Goal: Task Accomplishment & Management: Manage account settings

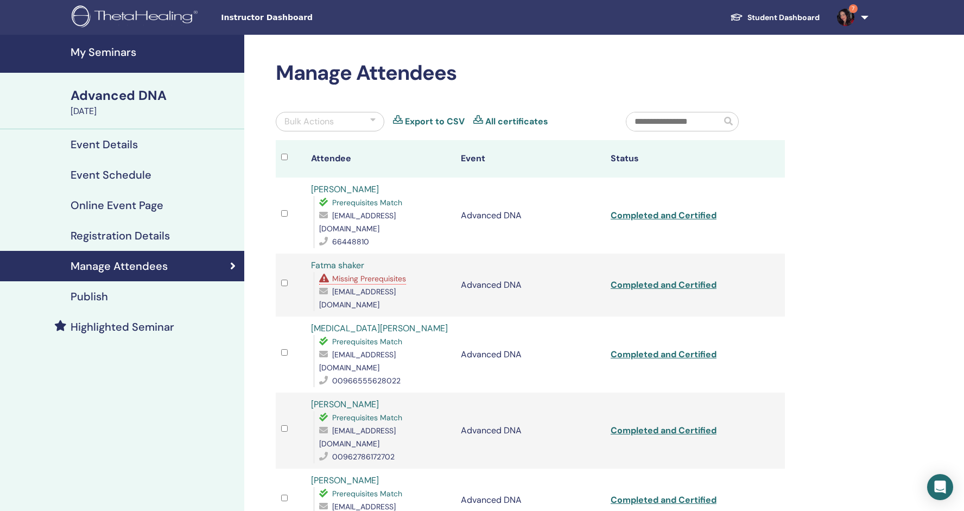
drag, startPoint x: 116, startPoint y: 142, endPoint x: 119, endPoint y: 136, distance: 7.1
click at [119, 136] on link "Event Details" at bounding box center [122, 144] width 244 height 30
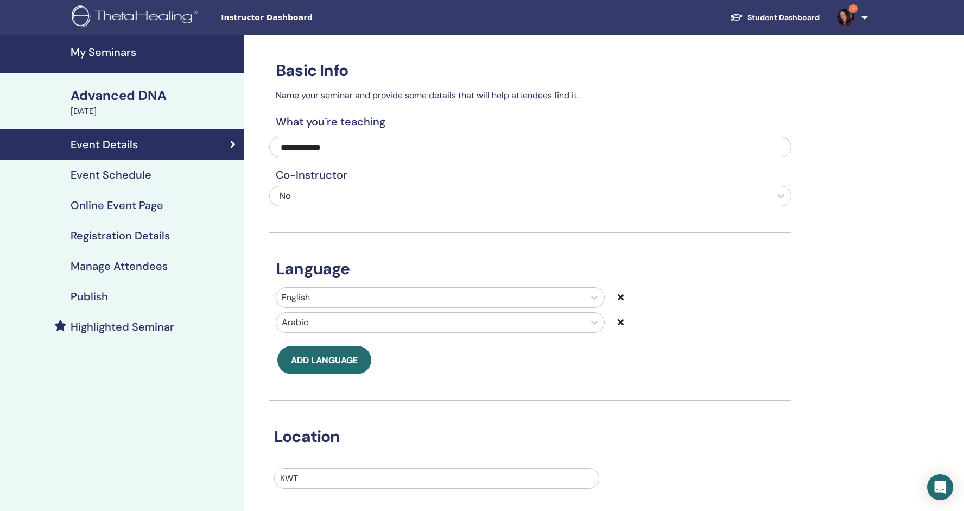
click at [253, 16] on span "Instructor Dashboard" at bounding box center [302, 17] width 163 height 11
click at [133, 95] on div "Advanced DNA" at bounding box center [154, 95] width 167 height 18
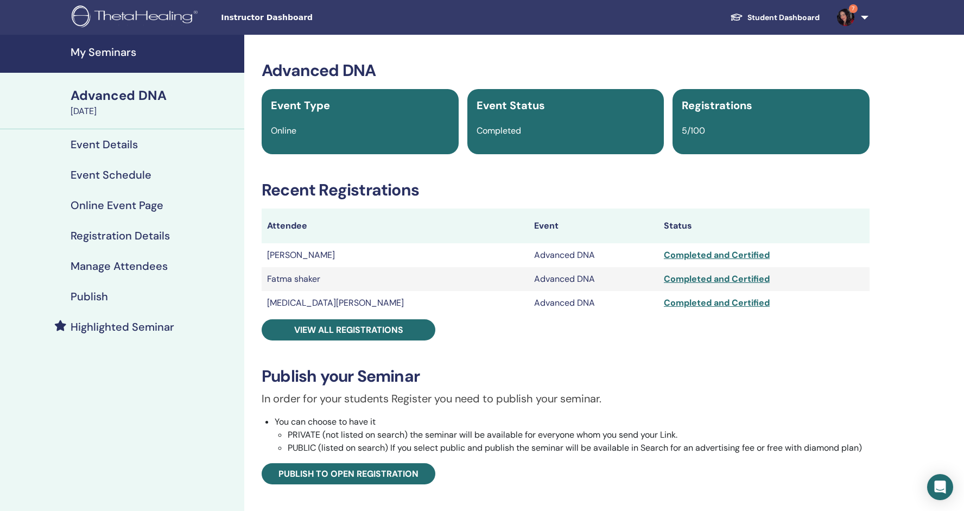
click at [106, 53] on h4 "My Seminars" at bounding box center [154, 52] width 167 height 13
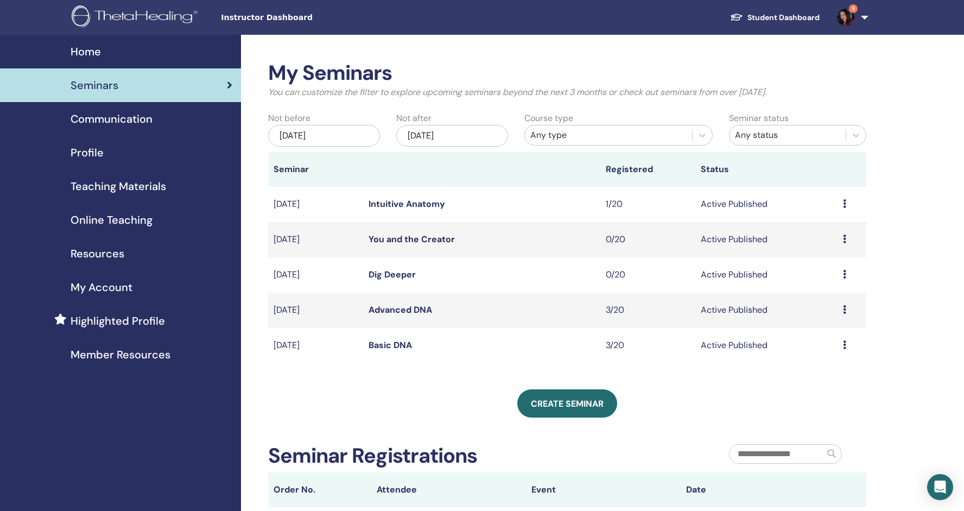
click at [385, 272] on link "Dig Deeper" at bounding box center [391, 274] width 47 height 11
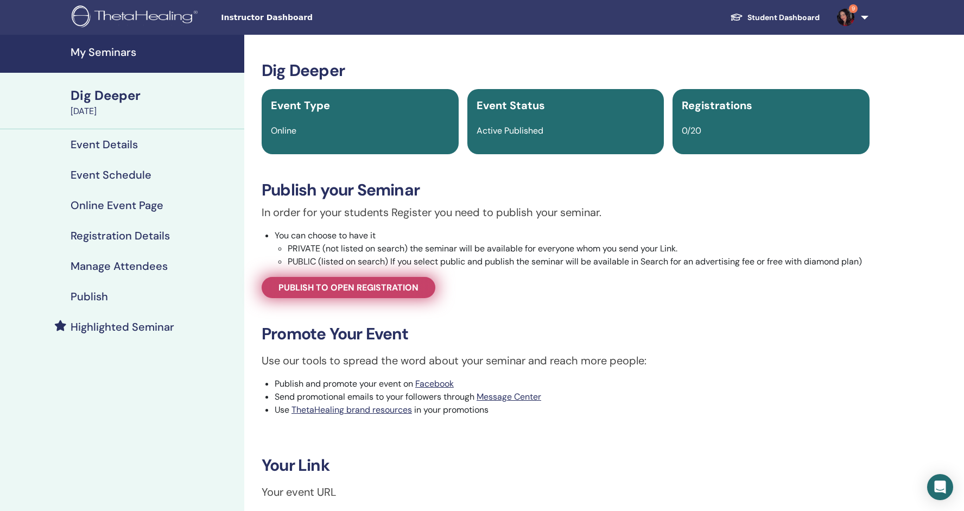
click at [374, 293] on span "Publish to open registration" at bounding box center [348, 287] width 140 height 11
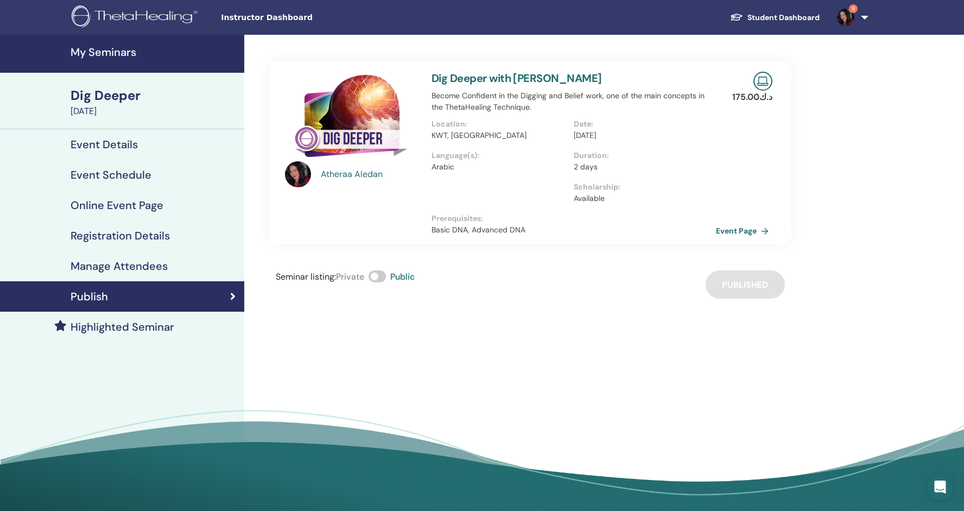
click at [120, 174] on h4 "Event Schedule" at bounding box center [111, 174] width 81 height 13
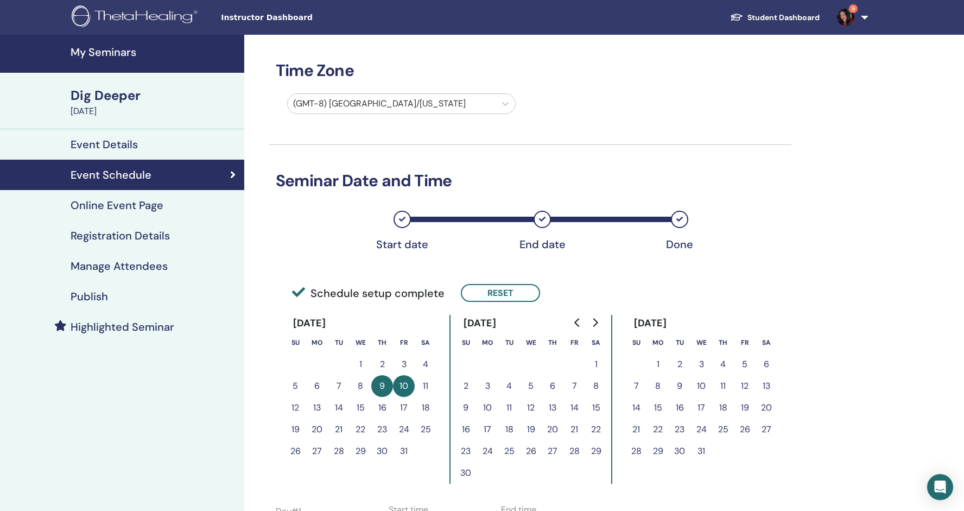
click at [128, 207] on h4 "Online Event Page" at bounding box center [117, 205] width 93 height 13
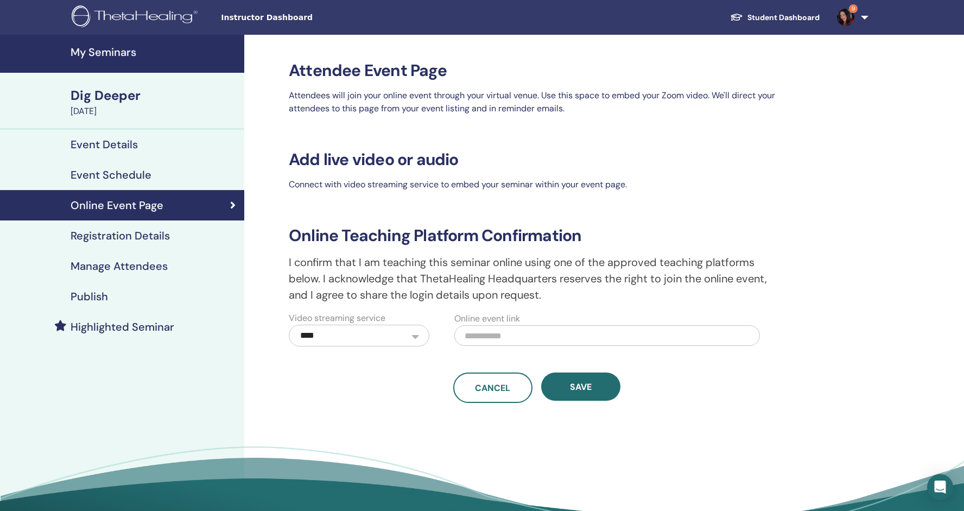
click at [125, 231] on h4 "Registration Details" at bounding box center [120, 235] width 99 height 13
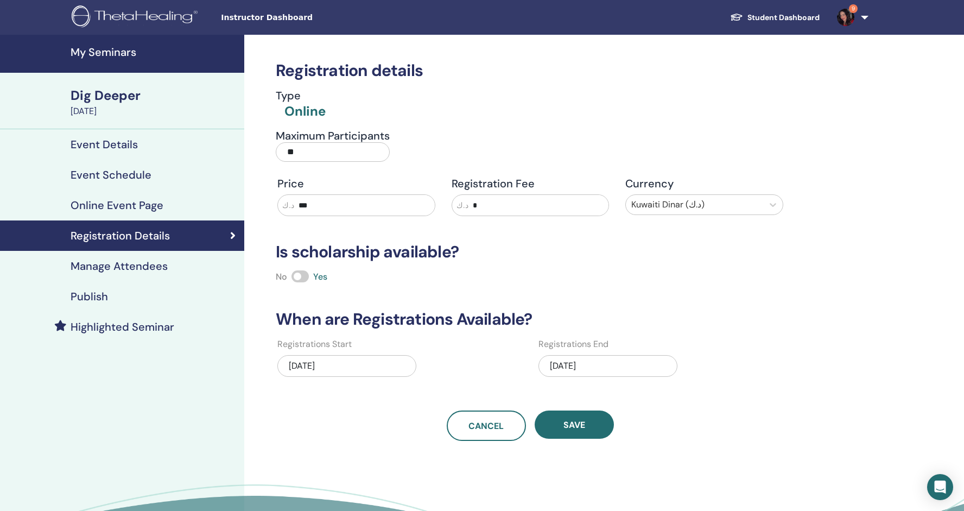
click at [138, 268] on h4 "Manage Attendees" at bounding box center [119, 265] width 97 height 13
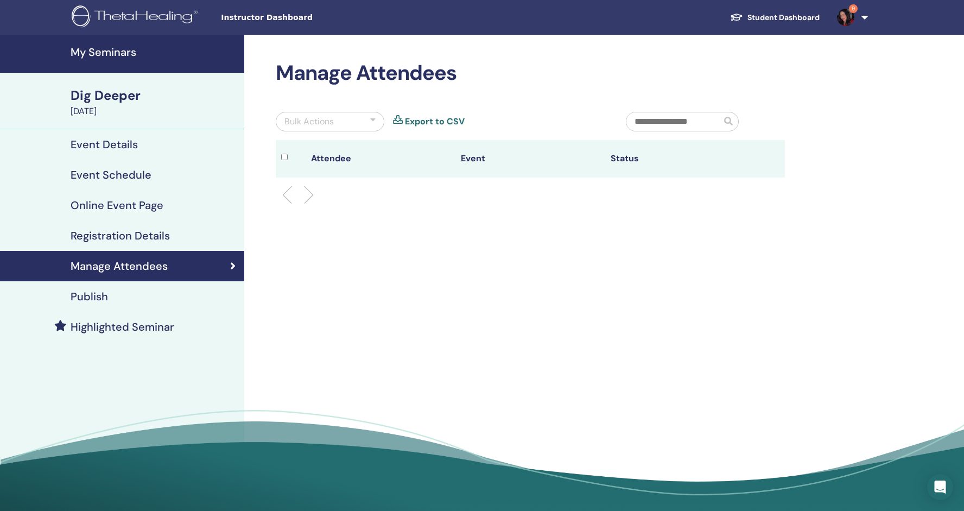
click at [123, 145] on h4 "Event Details" at bounding box center [104, 144] width 67 height 13
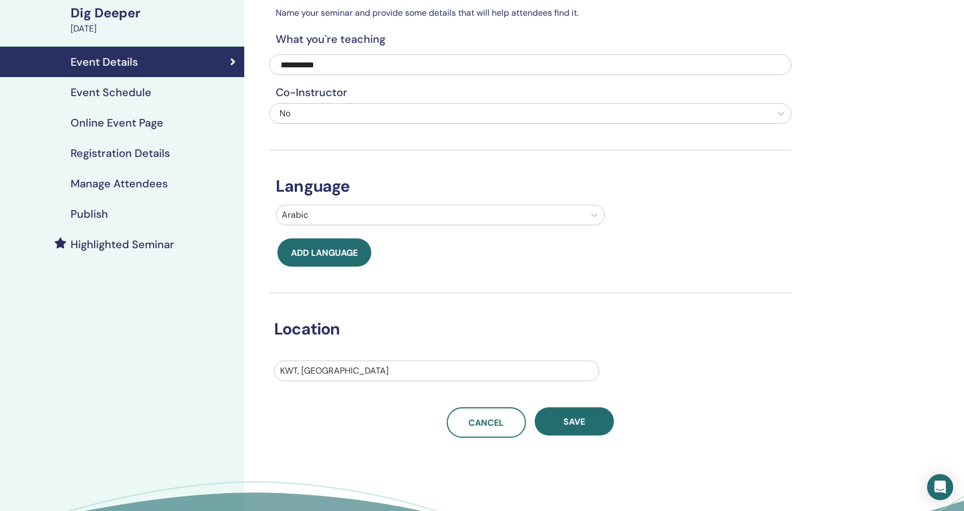
scroll to position [88, 0]
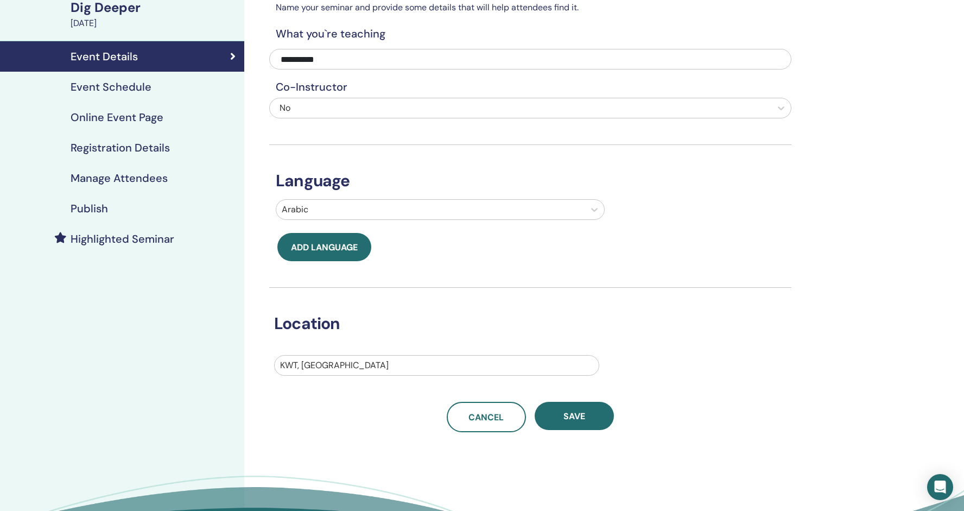
click at [120, 88] on h4 "Event Schedule" at bounding box center [111, 86] width 81 height 13
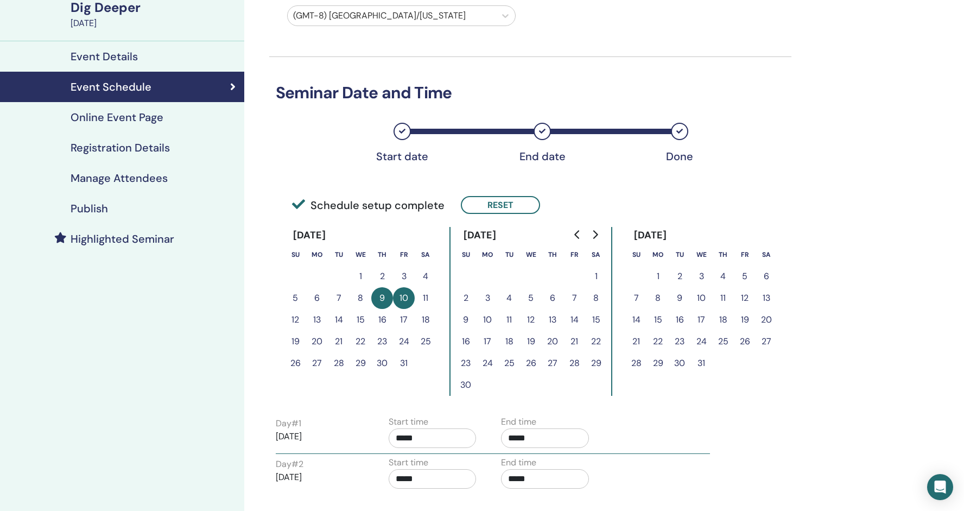
click at [384, 294] on button "9" at bounding box center [382, 298] width 22 height 22
click at [462, 201] on button "Reset" at bounding box center [500, 205] width 79 height 18
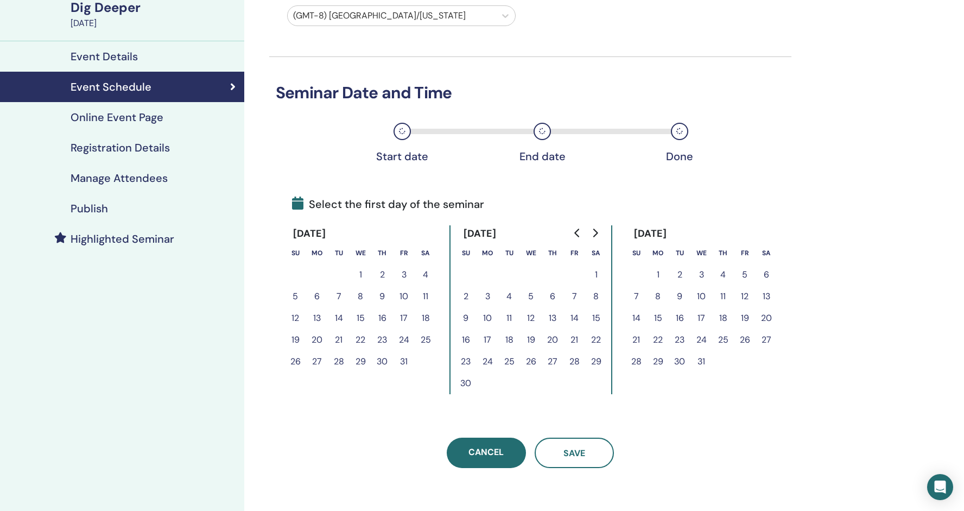
click at [383, 294] on button "9" at bounding box center [382, 296] width 22 height 22
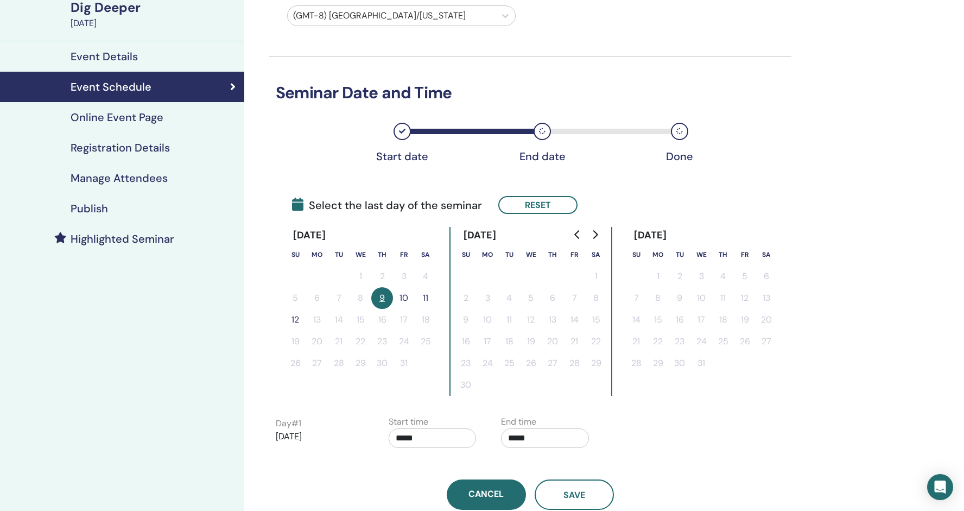
click at [400, 298] on button "10" at bounding box center [404, 298] width 22 height 22
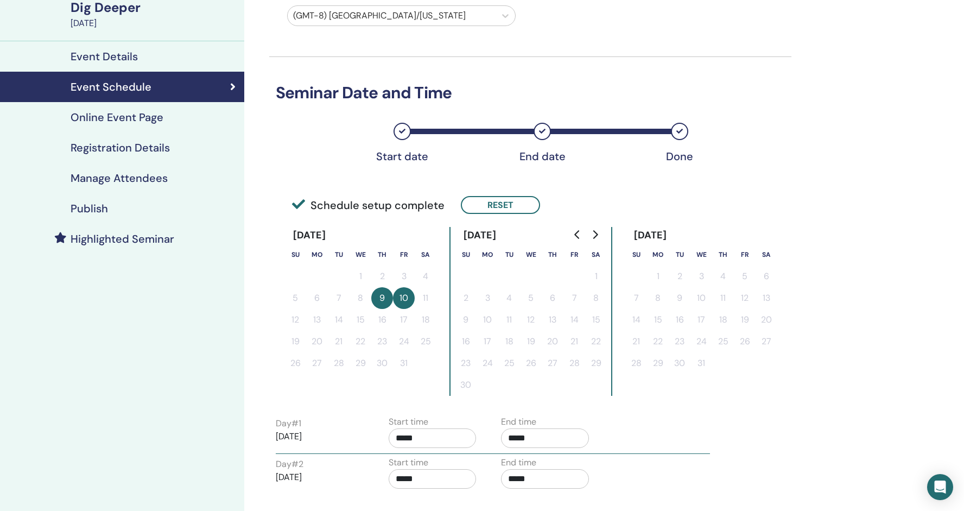
click at [863, 164] on div "Time Zone (GMT-8) US/Alaska Seminar Date and Time Start date End date Done Sche…" at bounding box center [565, 323] width 643 height 753
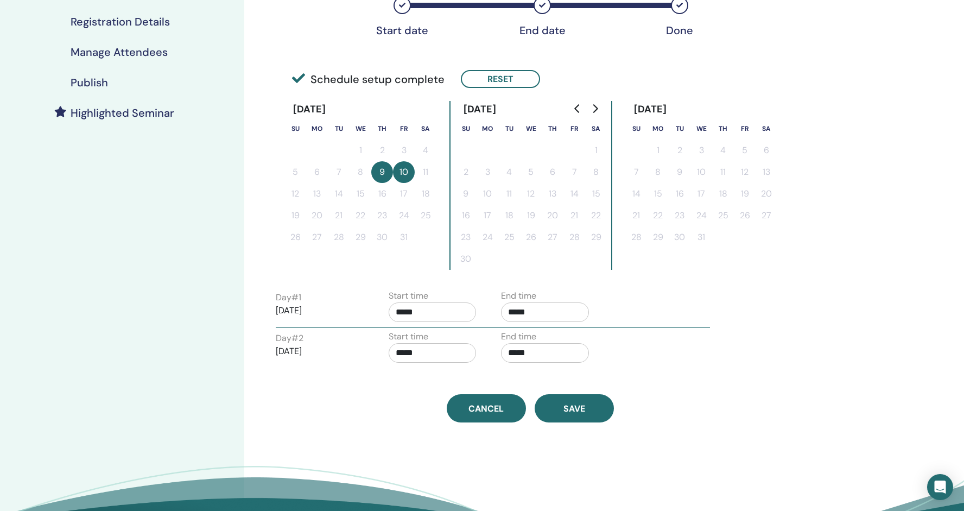
scroll to position [216, 0]
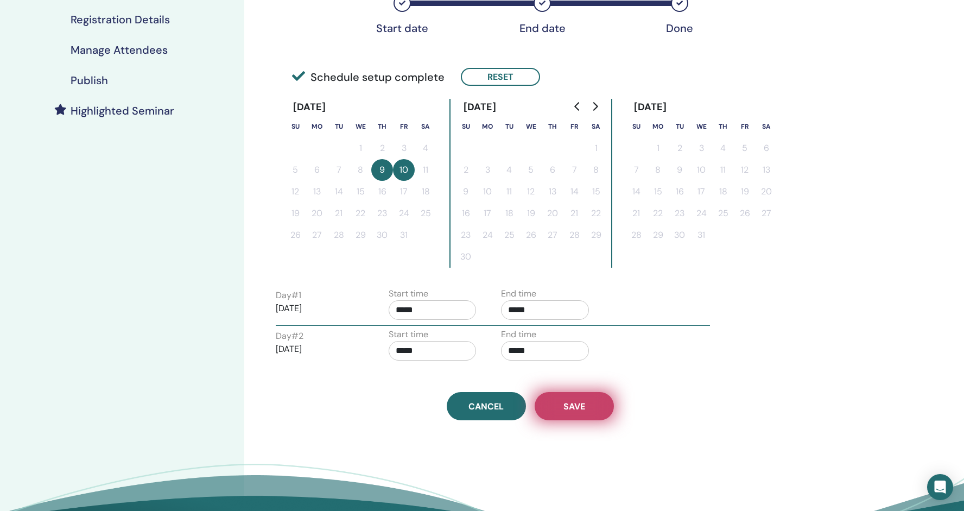
click at [565, 405] on span "Save" at bounding box center [574, 406] width 22 height 11
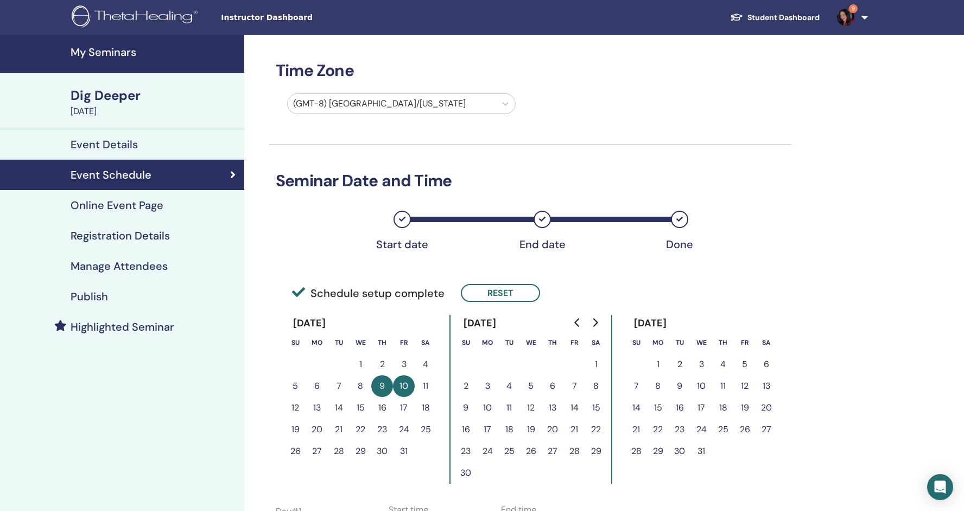
scroll to position [216, 0]
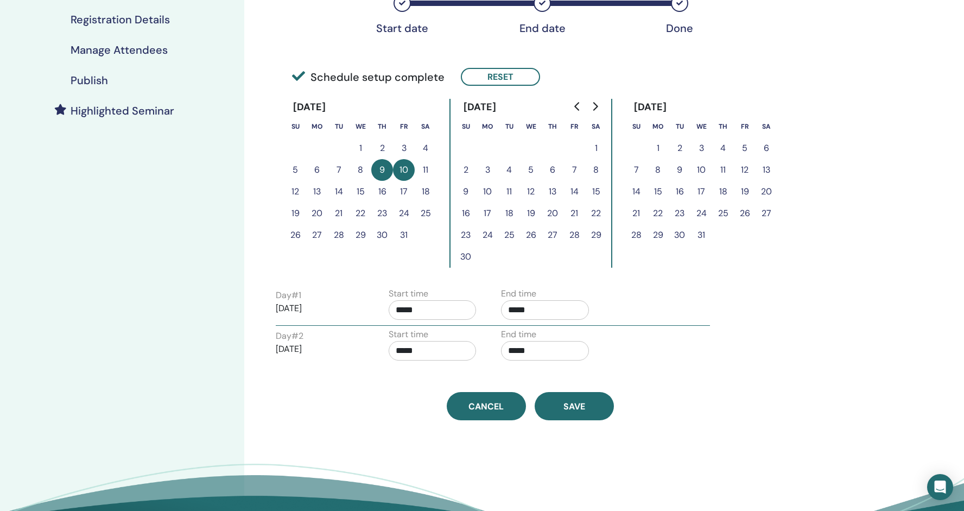
click at [101, 52] on h4 "Manage Attendees" at bounding box center [119, 49] width 97 height 13
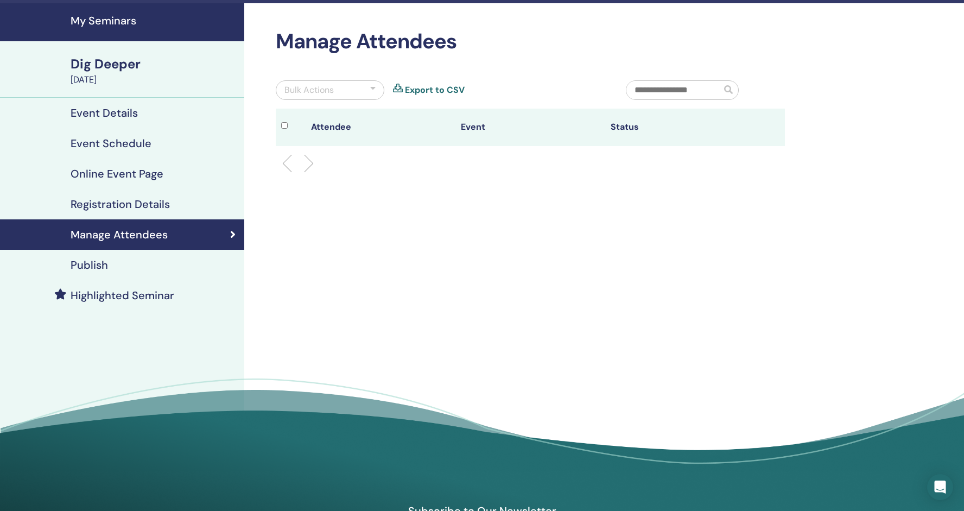
scroll to position [21, 0]
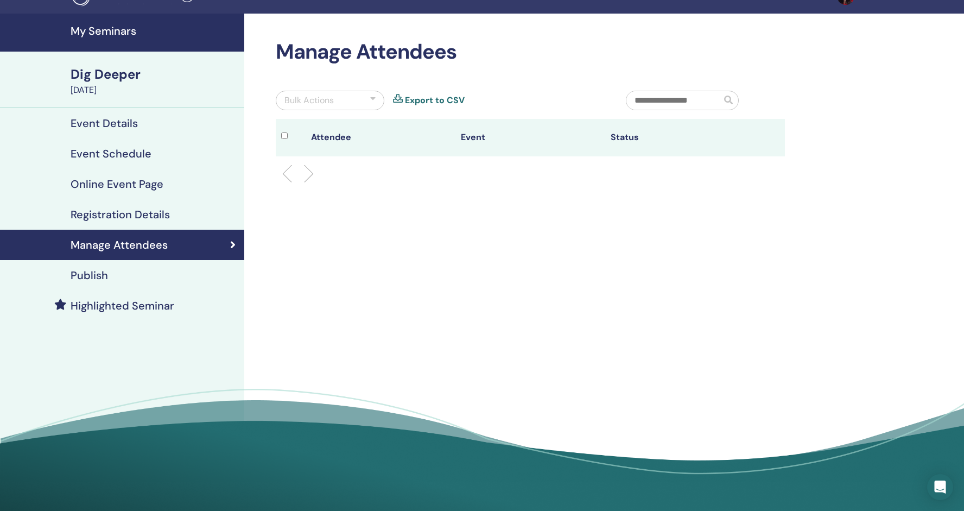
click at [117, 186] on h4 "Online Event Page" at bounding box center [117, 183] width 93 height 13
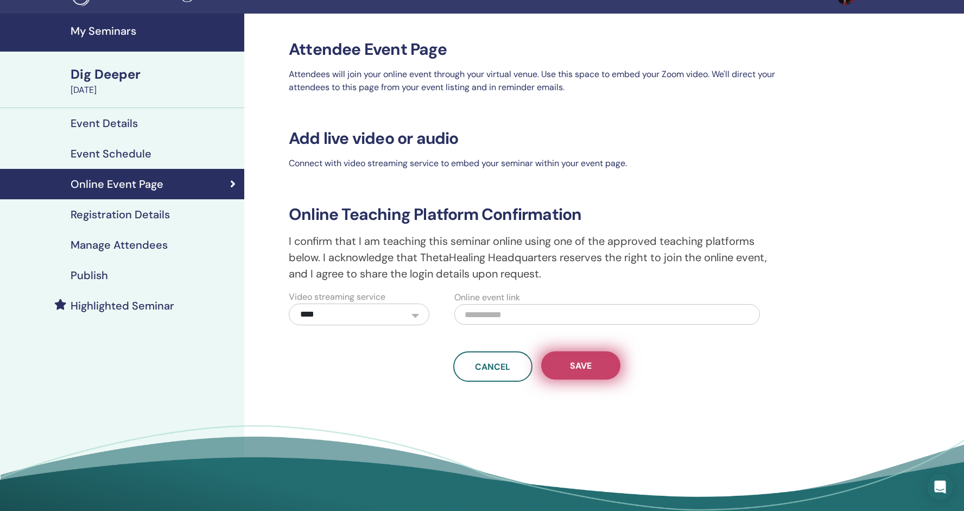
click at [580, 365] on span "Save" at bounding box center [581, 365] width 22 height 11
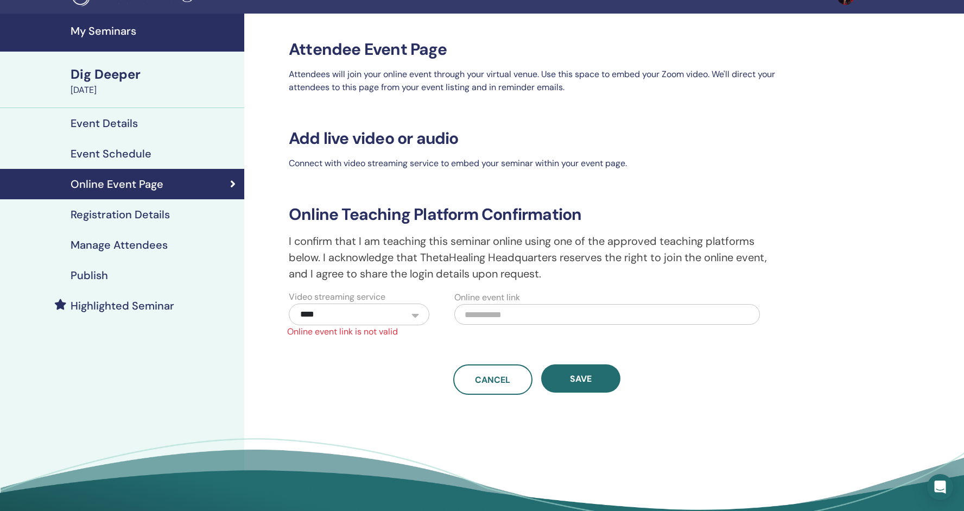
click at [526, 319] on input "text" at bounding box center [607, 314] width 306 height 21
click at [491, 380] on span "Cancel" at bounding box center [492, 379] width 35 height 11
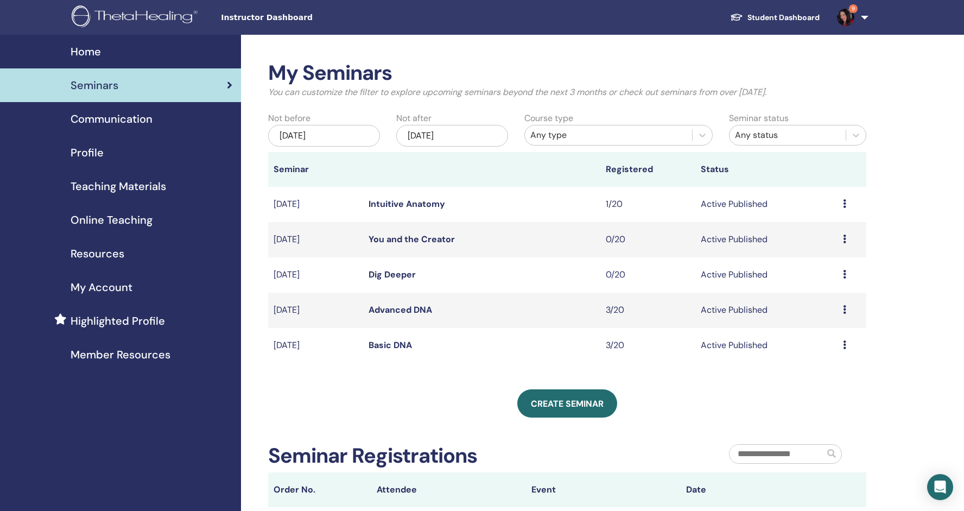
click at [376, 273] on link "Dig Deeper" at bounding box center [391, 274] width 47 height 11
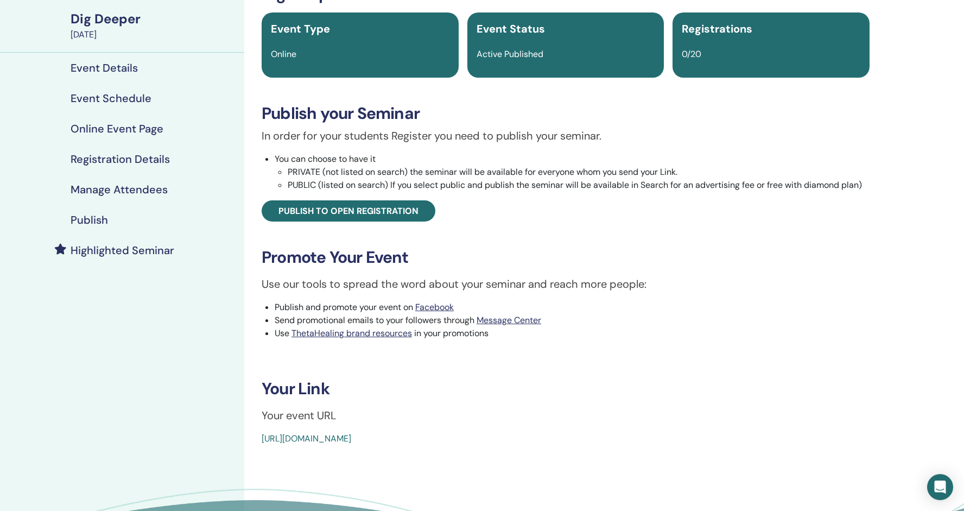
scroll to position [78, 0]
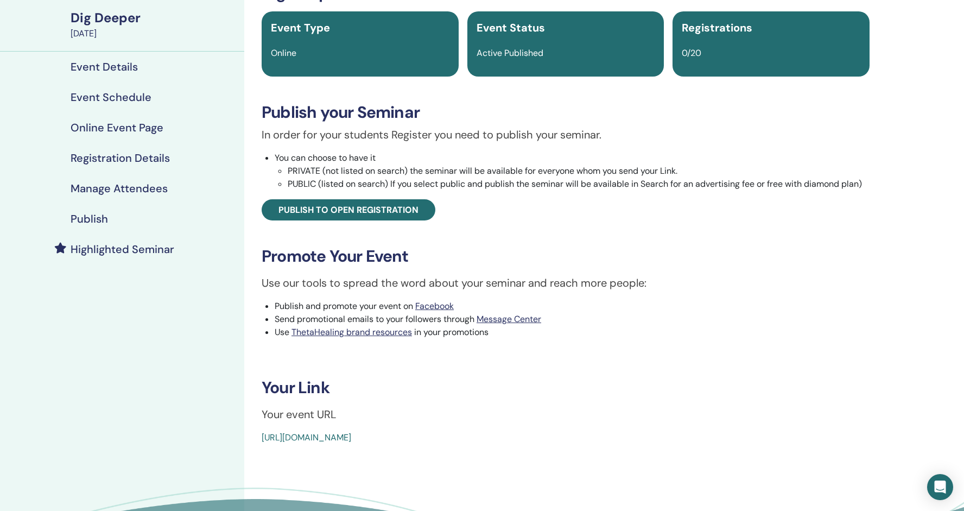
click at [127, 127] on h4 "Online Event Page" at bounding box center [117, 127] width 93 height 13
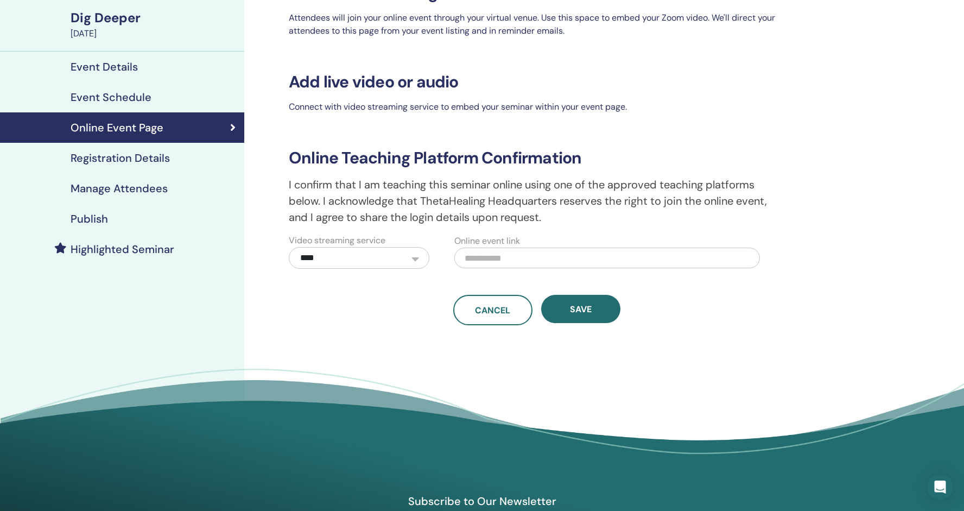
click at [120, 159] on h4 "Registration Details" at bounding box center [120, 157] width 99 height 13
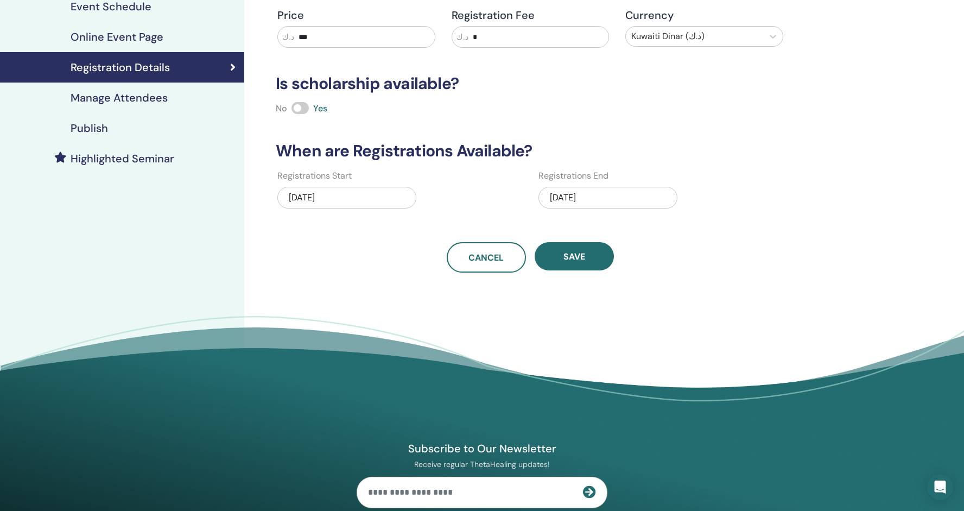
scroll to position [167, 0]
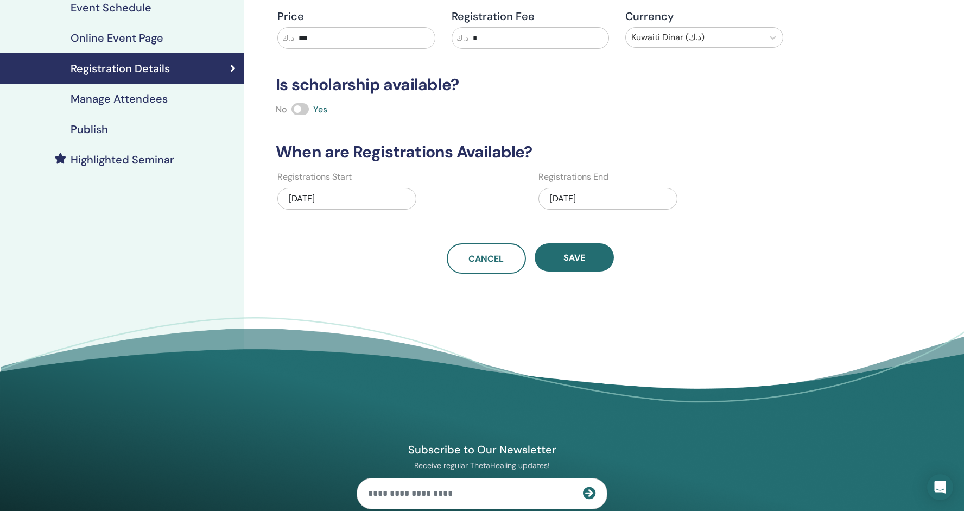
click at [237, 225] on div "My Seminars Dig Deeper October 09, 2025 Event Details Event Schedule Online Eve…" at bounding box center [122, 147] width 244 height 558
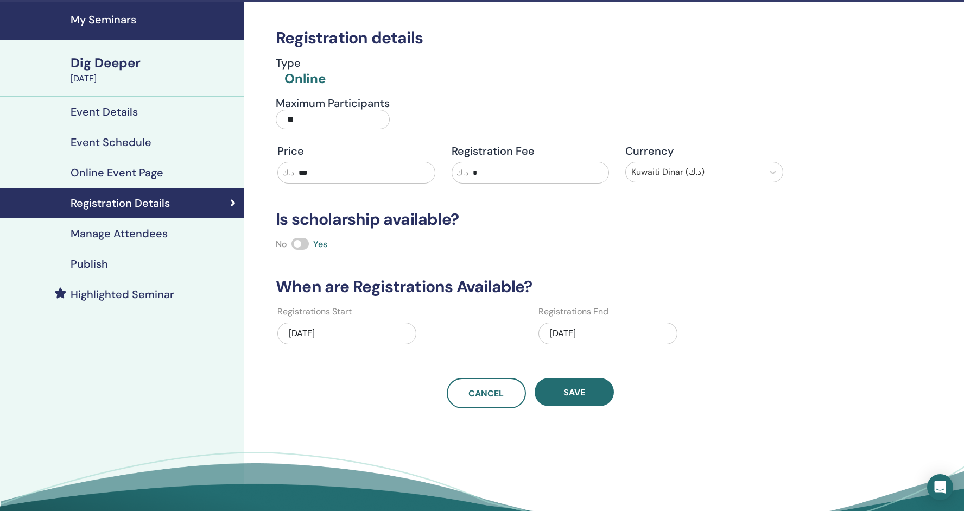
scroll to position [27, 0]
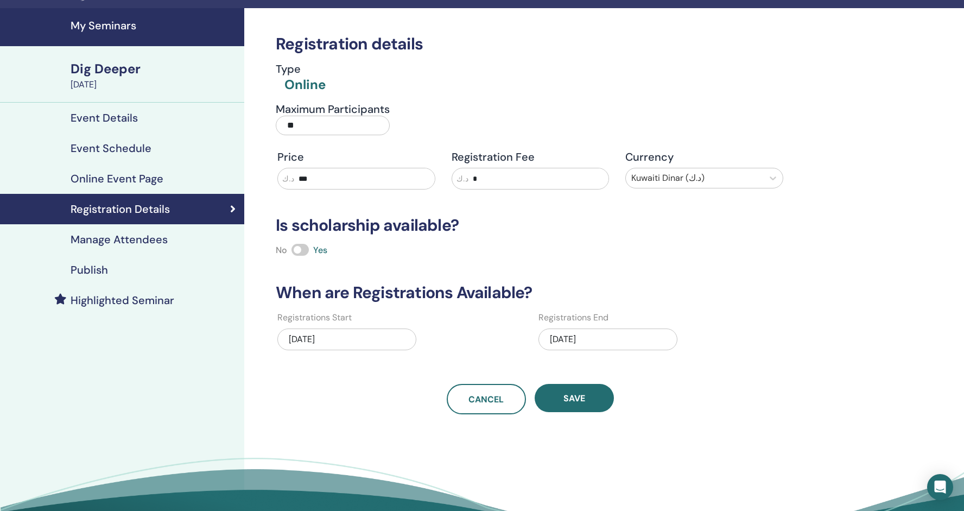
click at [359, 339] on div "09/26/2025" at bounding box center [346, 339] width 139 height 22
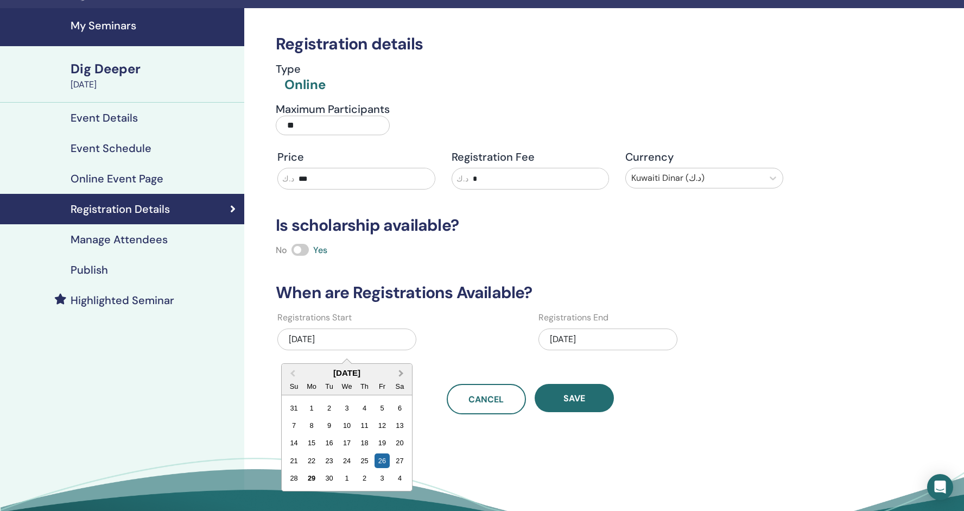
click at [401, 375] on span "Next Month" at bounding box center [401, 372] width 0 height 11
drag, startPoint x: 312, startPoint y: 410, endPoint x: 292, endPoint y: 373, distance: 42.0
click at [292, 373] on div "October 2025 Previous Month Next Month October 2025 Su Mo Tu We Th Fr Sa 28 29 …" at bounding box center [346, 427] width 131 height 128
click at [293, 372] on span "Previous Month" at bounding box center [293, 372] width 0 height 11
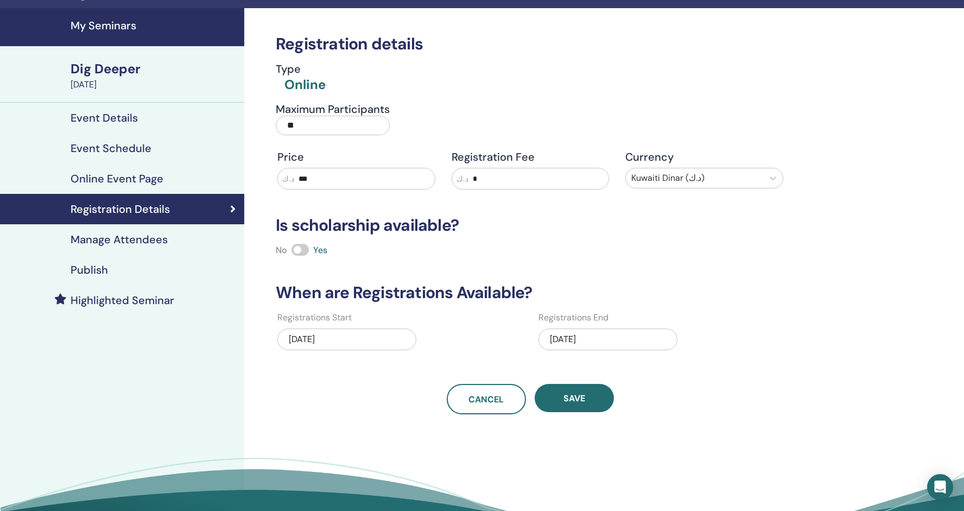
click at [586, 338] on div "09/10/2025" at bounding box center [607, 339] width 139 height 22
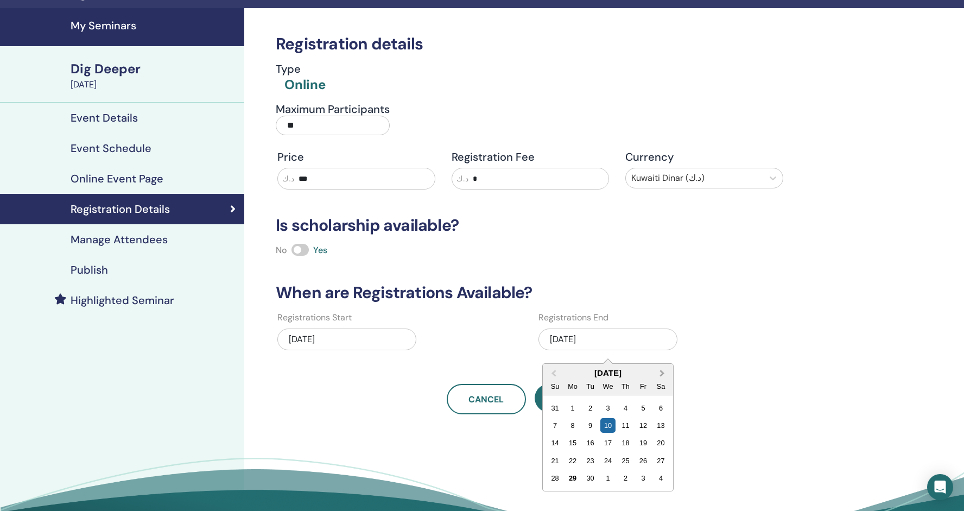
click at [662, 371] on span "Next Month" at bounding box center [662, 372] width 0 height 11
click at [639, 423] on div "10" at bounding box center [642, 425] width 15 height 15
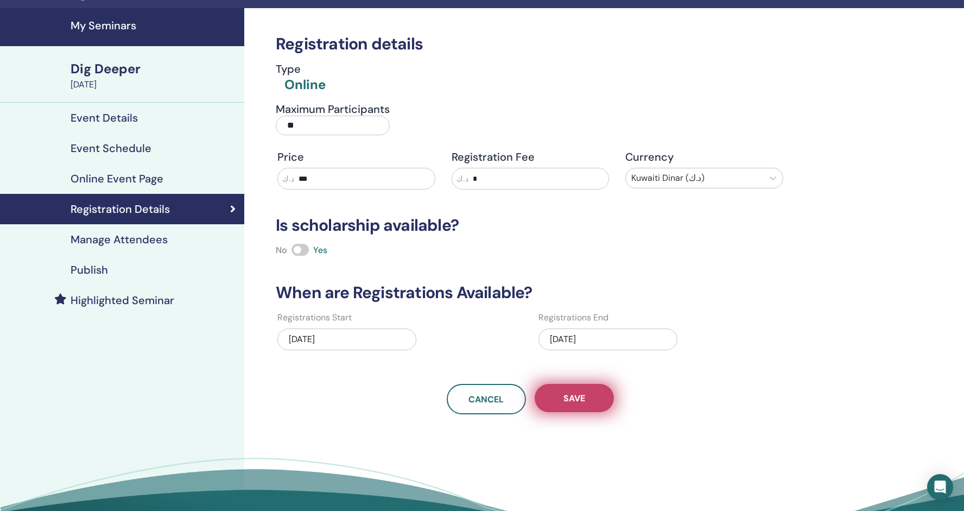
click at [580, 396] on span "Save" at bounding box center [574, 397] width 22 height 11
click at [105, 30] on h4 "My Seminars" at bounding box center [154, 25] width 167 height 13
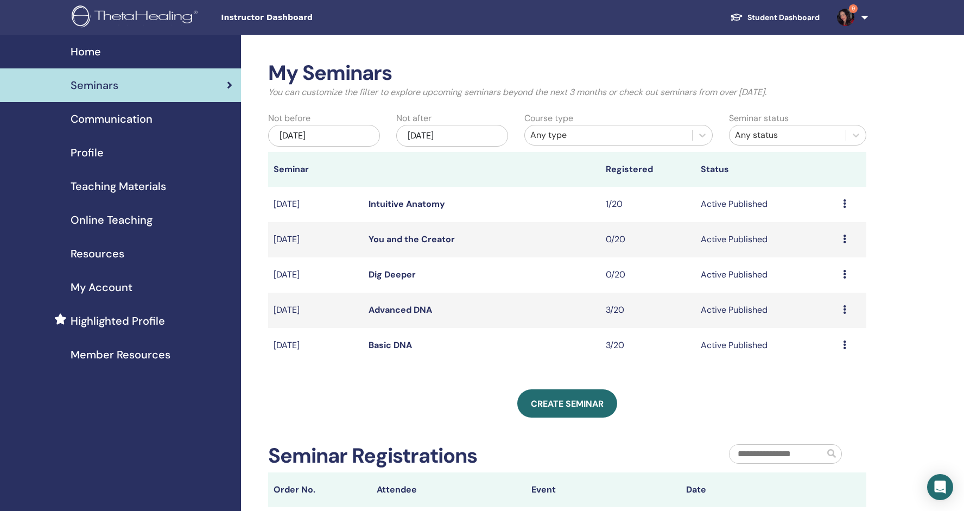
click at [391, 275] on link "Dig Deeper" at bounding box center [391, 274] width 47 height 11
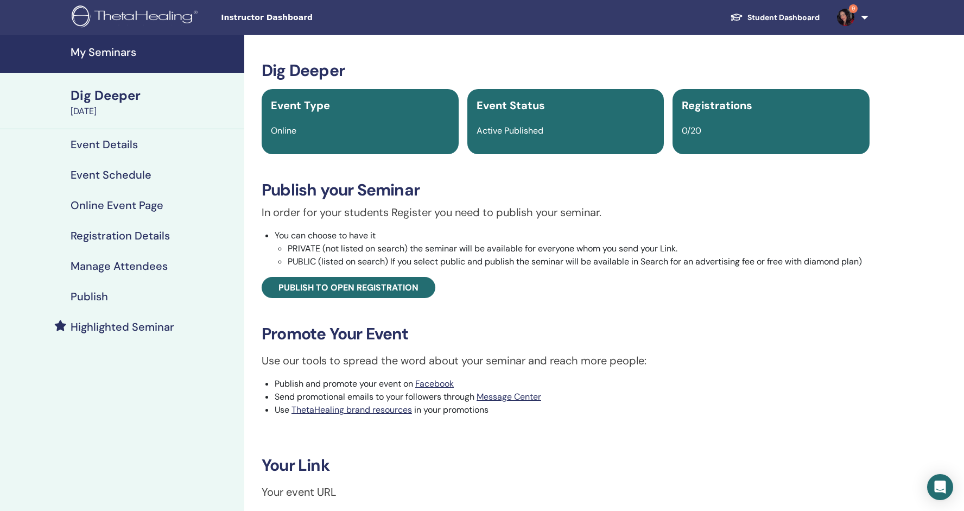
click at [106, 176] on h4 "Event Schedule" at bounding box center [111, 174] width 81 height 13
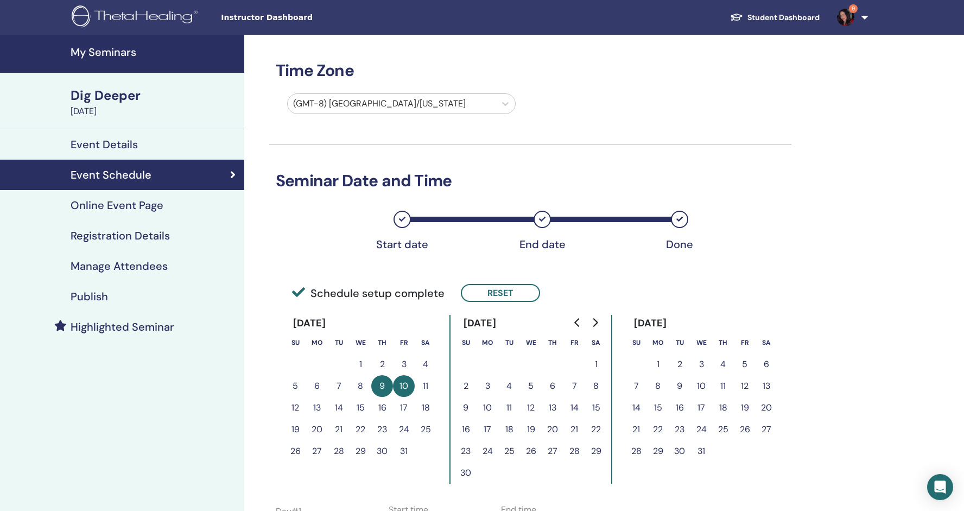
click at [104, 201] on h4 "Online Event Page" at bounding box center [117, 205] width 93 height 13
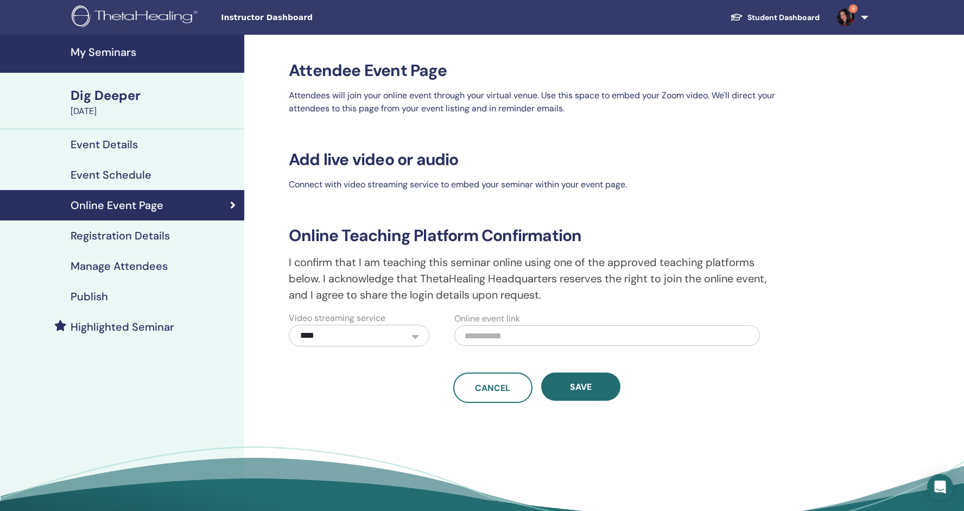
click at [93, 141] on h4 "Event Details" at bounding box center [104, 144] width 67 height 13
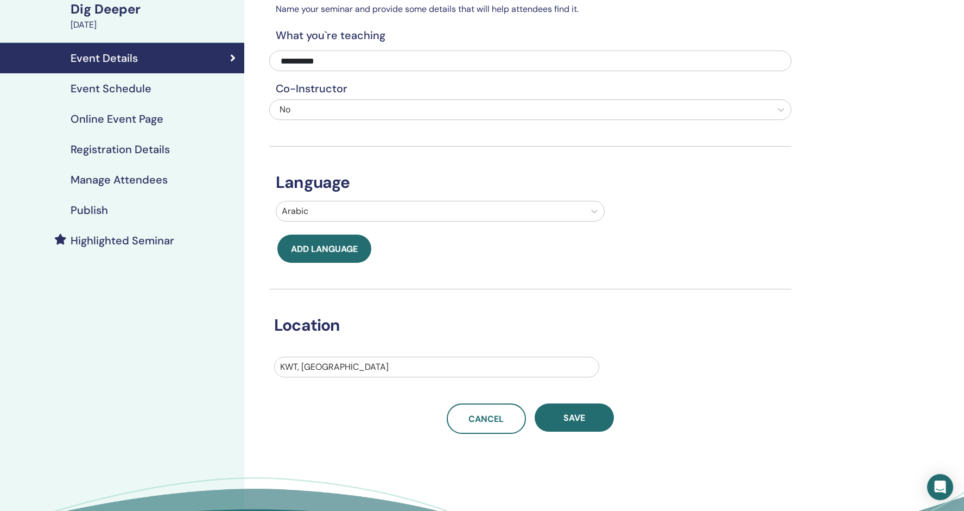
scroll to position [88, 0]
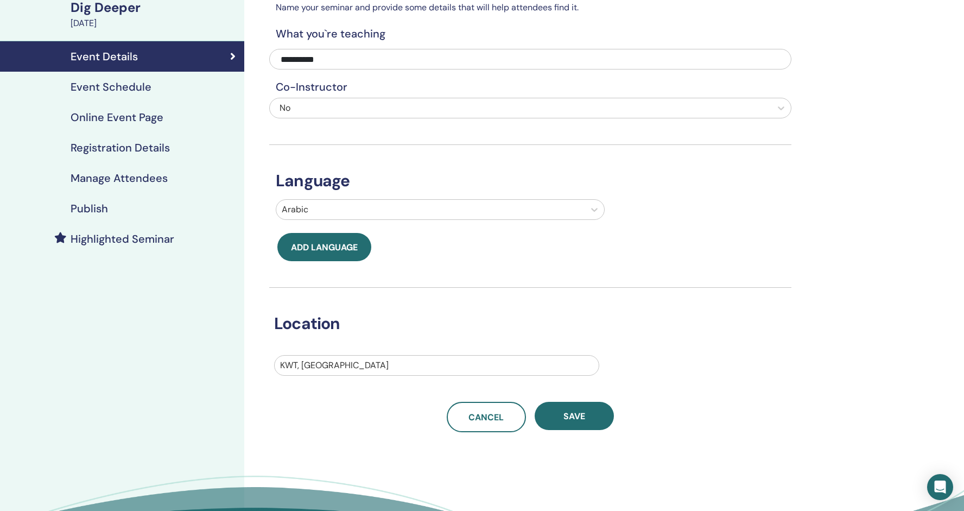
click at [118, 91] on h4 "Event Schedule" at bounding box center [111, 86] width 81 height 13
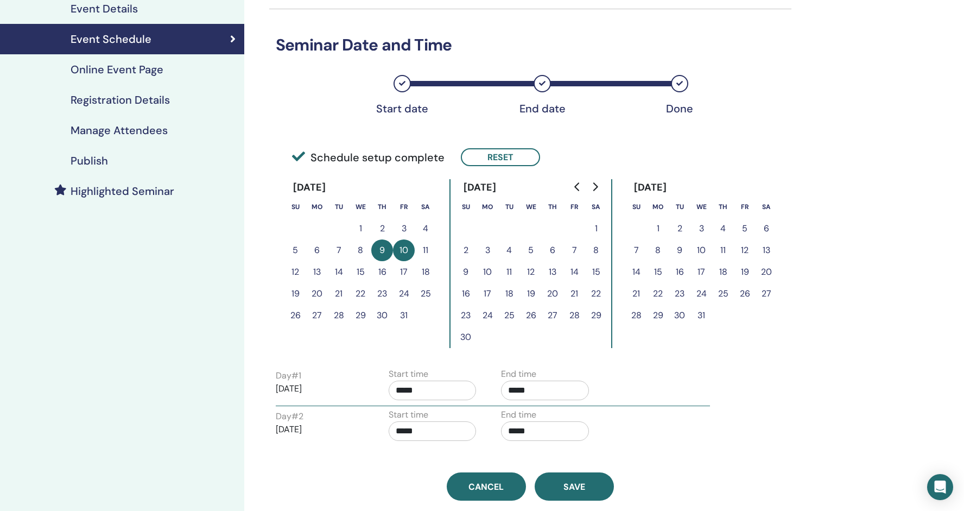
scroll to position [135, 0]
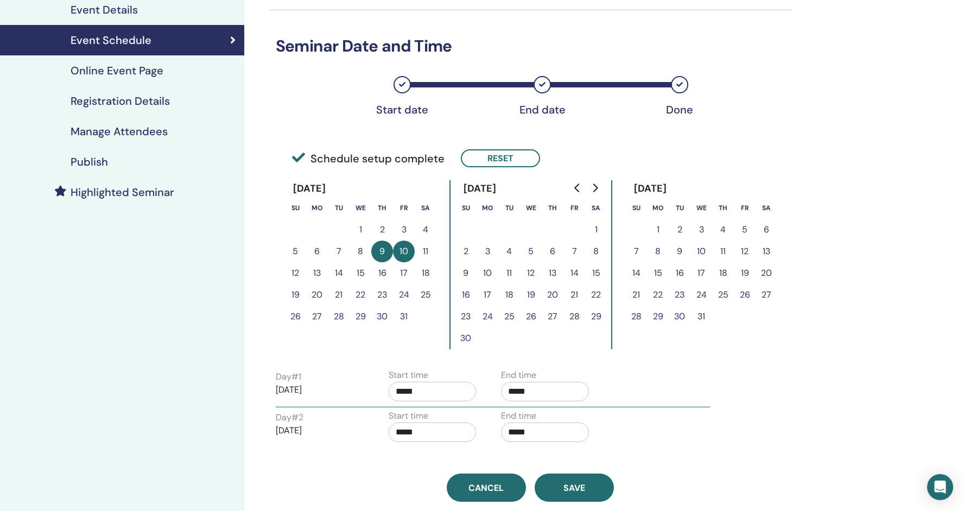
click at [93, 73] on h4 "Online Event Page" at bounding box center [117, 70] width 93 height 13
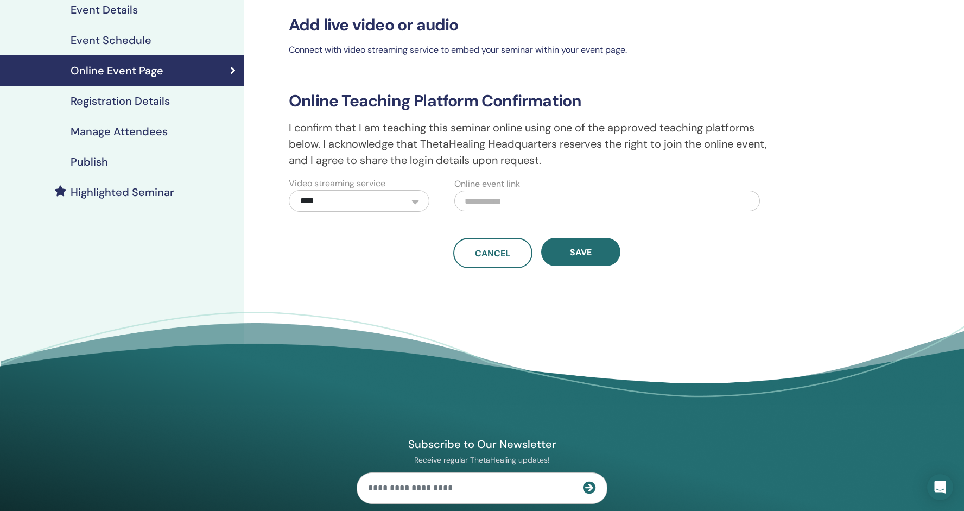
click at [101, 101] on h4 "Registration Details" at bounding box center [120, 100] width 99 height 13
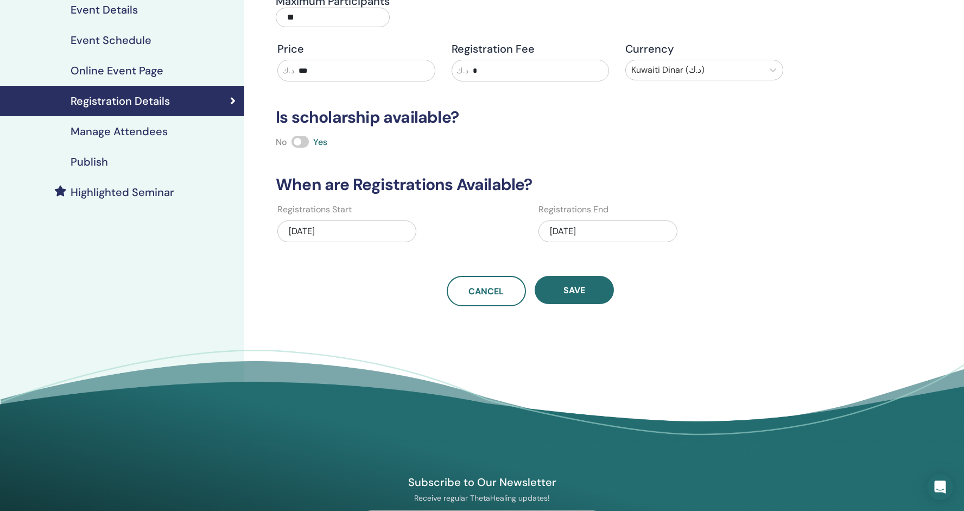
click at [654, 231] on div "09/10/2025" at bounding box center [607, 231] width 139 height 22
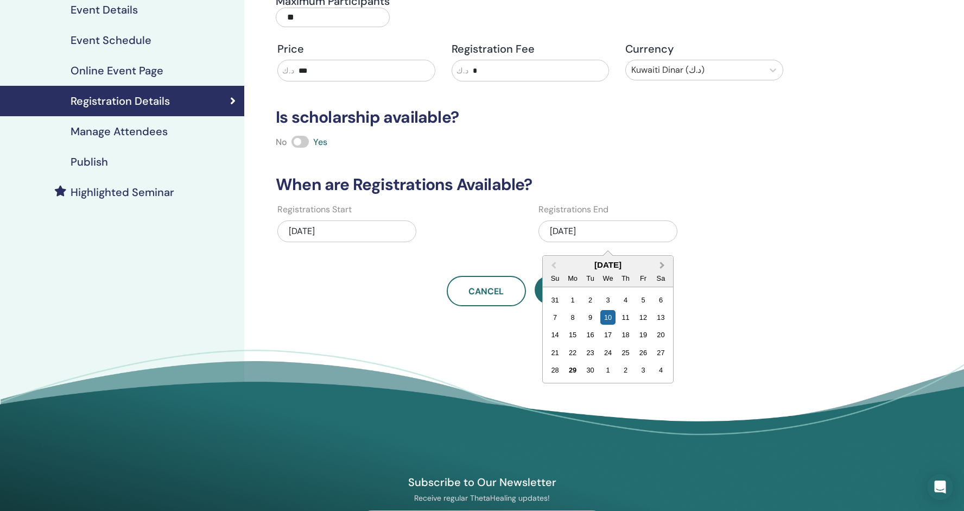
click at [662, 264] on span "Next Month" at bounding box center [662, 264] width 0 height 11
click at [553, 336] on div "12" at bounding box center [555, 335] width 15 height 15
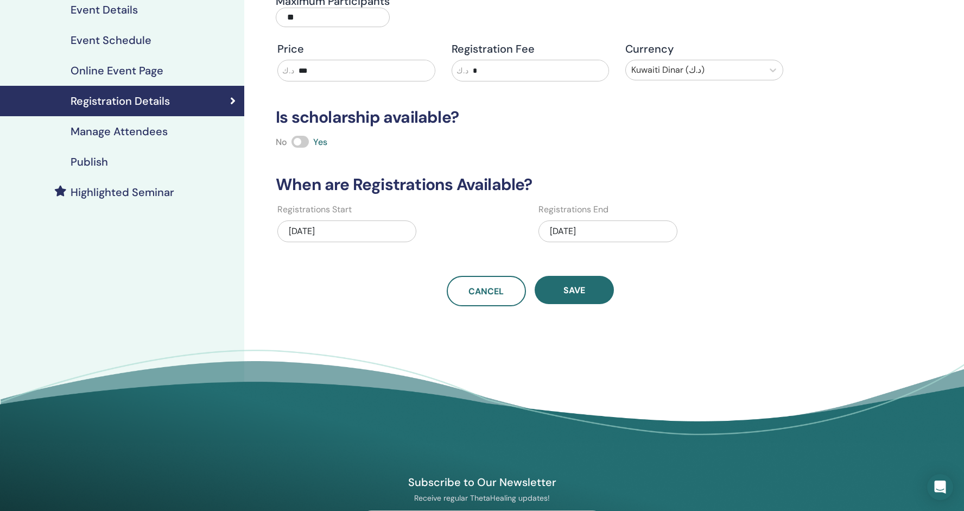
click at [585, 230] on div "10/12/2025" at bounding box center [607, 231] width 139 height 22
click at [584, 230] on div "10/12/2025" at bounding box center [607, 231] width 139 height 22
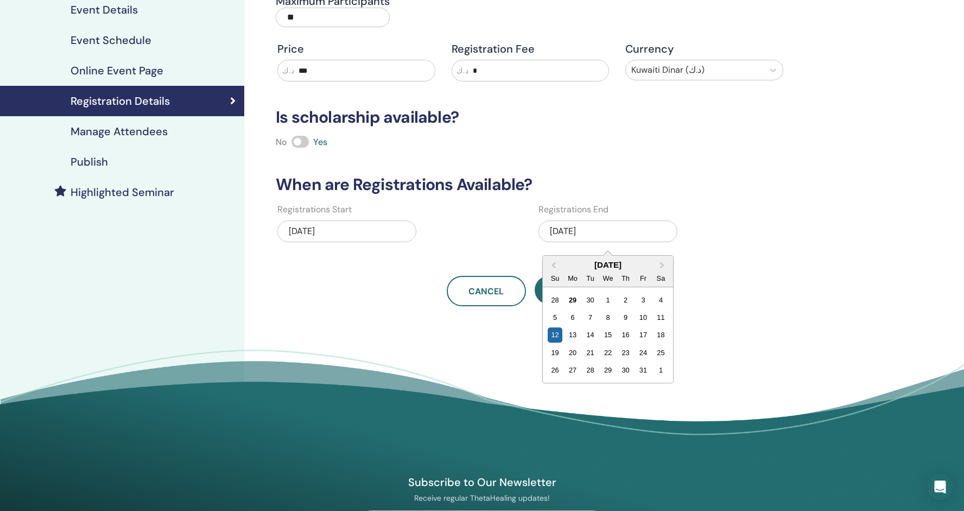
click at [511, 333] on div "Registration details Type Online Maximum Participants ** Price د.ك *** Registra…" at bounding box center [565, 179] width 643 height 558
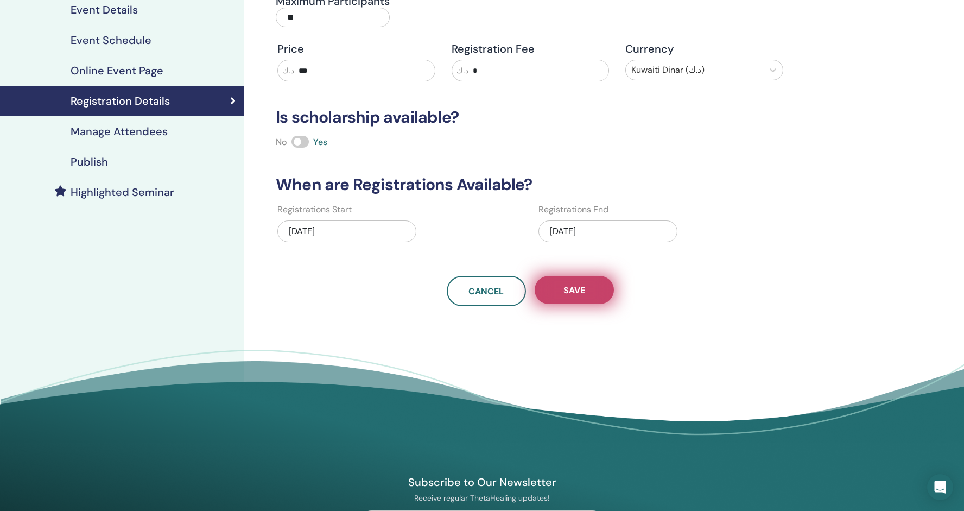
click at [564, 289] on span "Save" at bounding box center [574, 289] width 22 height 11
click at [579, 291] on span "Save" at bounding box center [574, 289] width 22 height 11
click at [115, 9] on h4 "Event Details" at bounding box center [104, 9] width 67 height 13
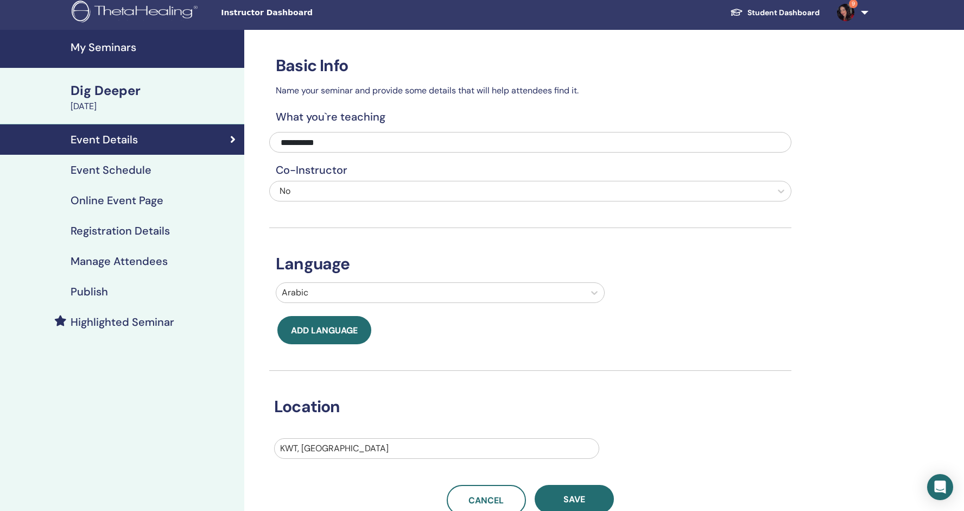
scroll to position [-1, 0]
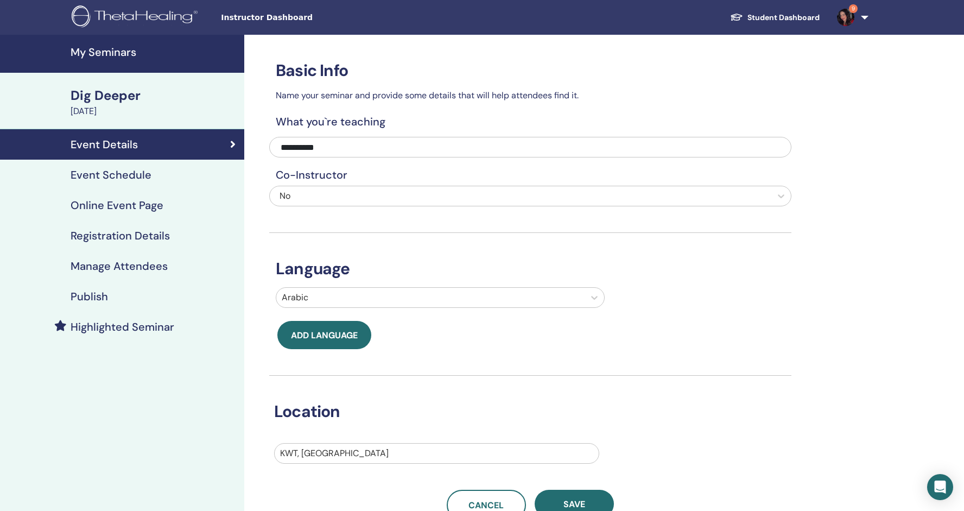
click at [95, 53] on h4 "My Seminars" at bounding box center [154, 52] width 167 height 13
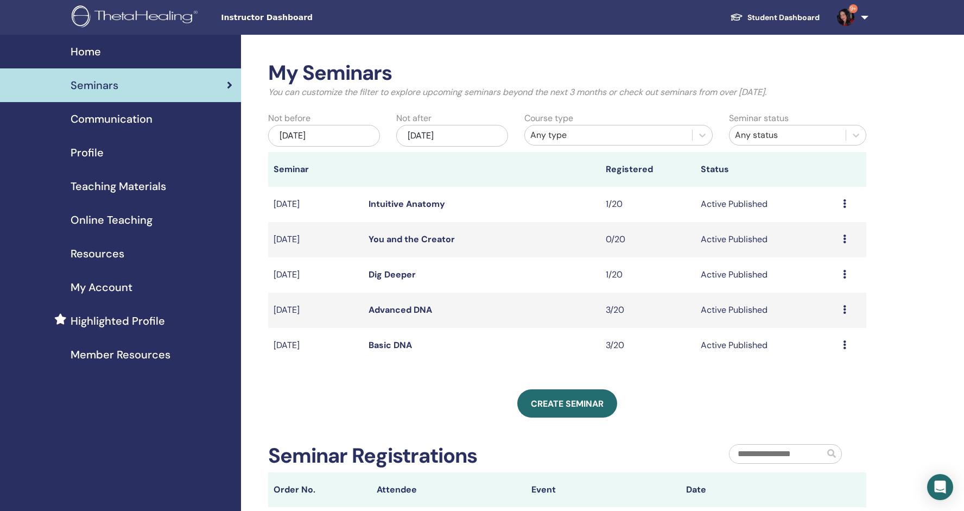
click at [395, 237] on link "You and the Creator" at bounding box center [411, 238] width 86 height 11
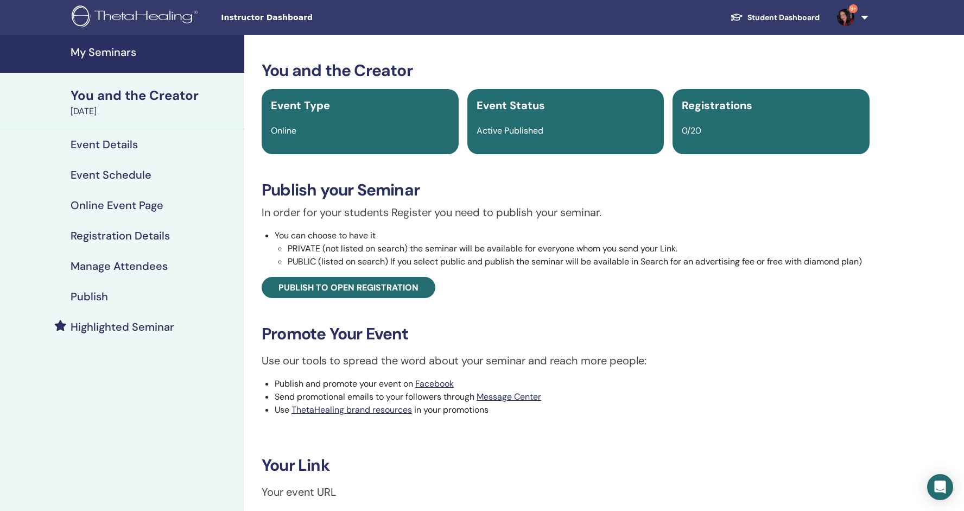
click at [124, 174] on h4 "Event Schedule" at bounding box center [111, 174] width 81 height 13
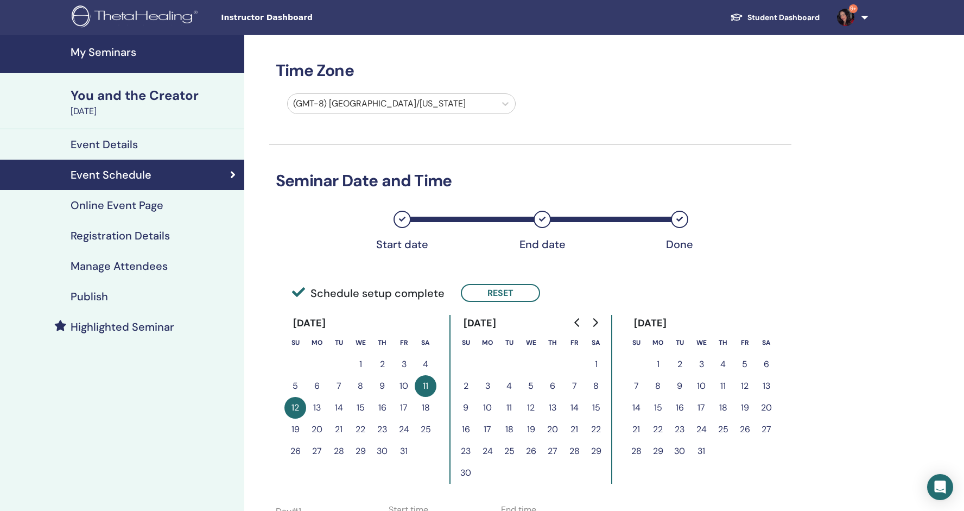
click at [128, 204] on h4 "Online Event Page" at bounding box center [117, 205] width 93 height 13
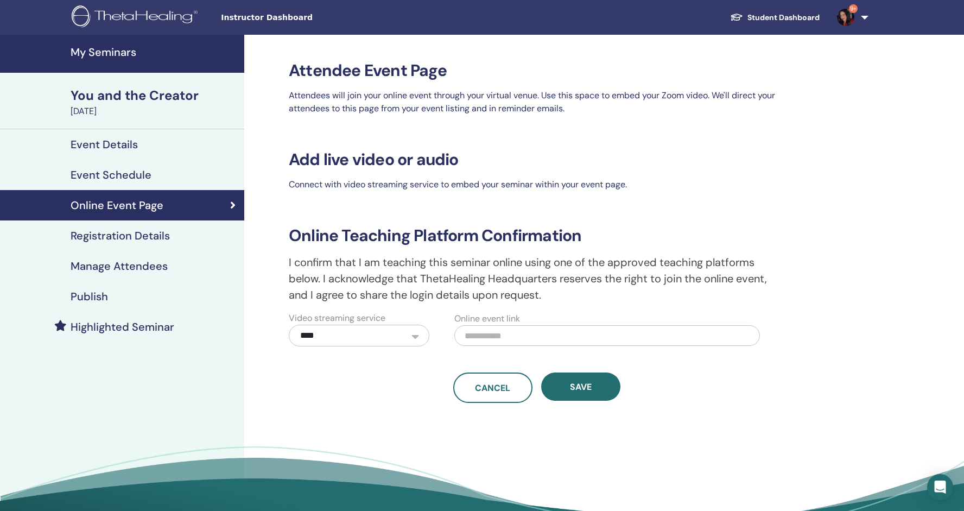
click at [128, 237] on h4 "Registration Details" at bounding box center [120, 235] width 99 height 13
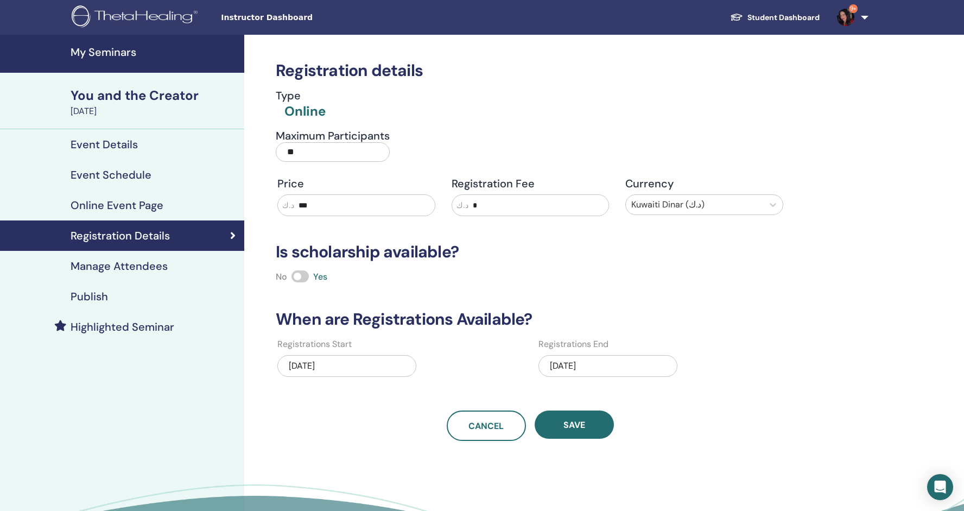
click at [617, 368] on div "09/12/2025" at bounding box center [607, 366] width 139 height 22
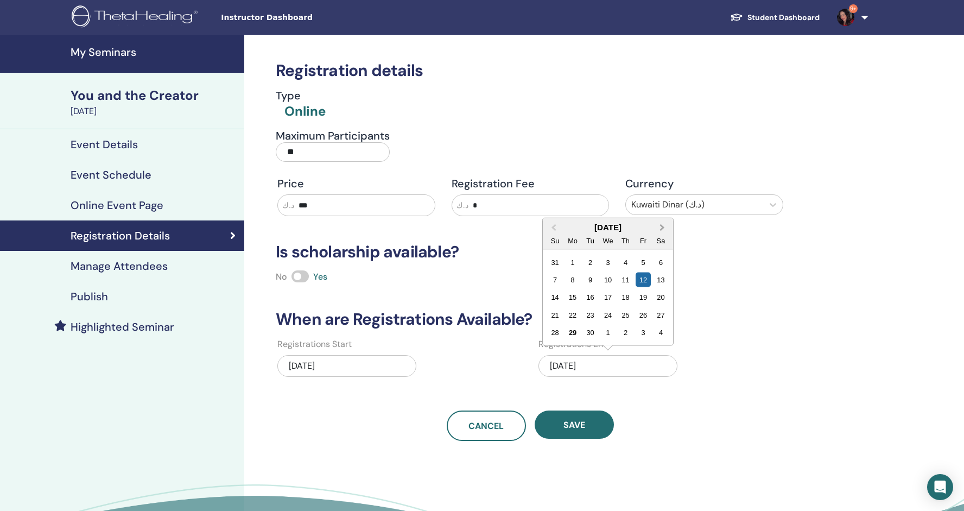
click at [662, 226] on span "Next Month" at bounding box center [662, 226] width 0 height 11
click at [555, 298] on div "12" at bounding box center [555, 297] width 15 height 15
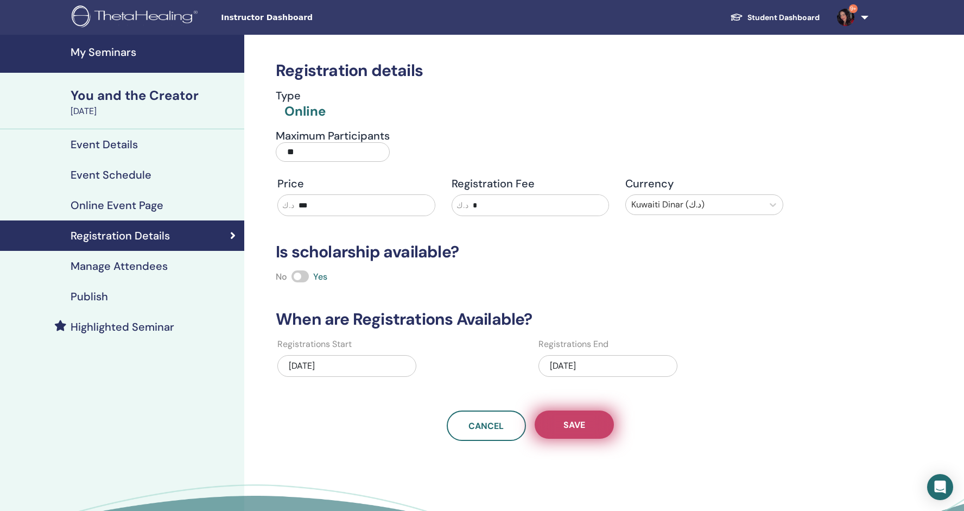
click at [577, 424] on span "Save" at bounding box center [574, 424] width 22 height 11
click at [742, 259] on h3 "Is scholarship available?" at bounding box center [530, 252] width 522 height 20
click at [107, 141] on h4 "Event Details" at bounding box center [104, 144] width 67 height 13
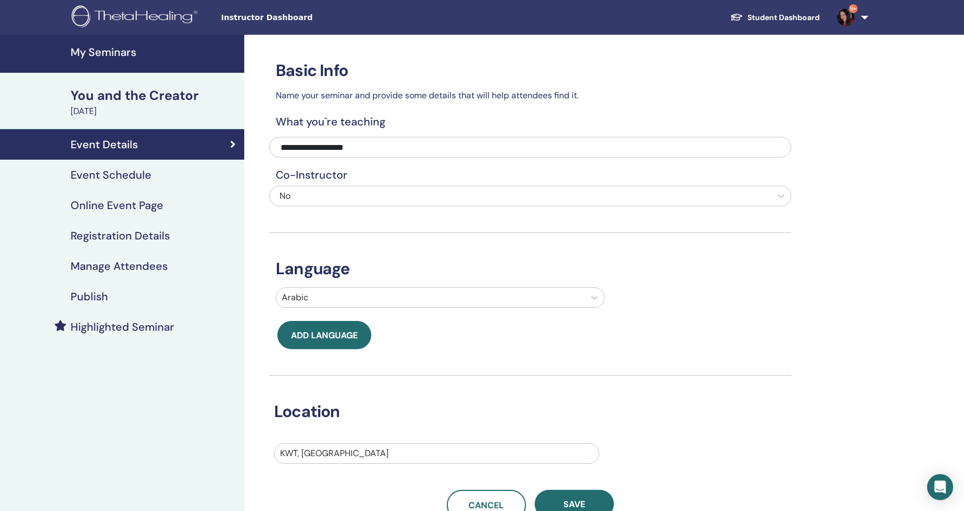
click at [102, 50] on h4 "My Seminars" at bounding box center [154, 52] width 167 height 13
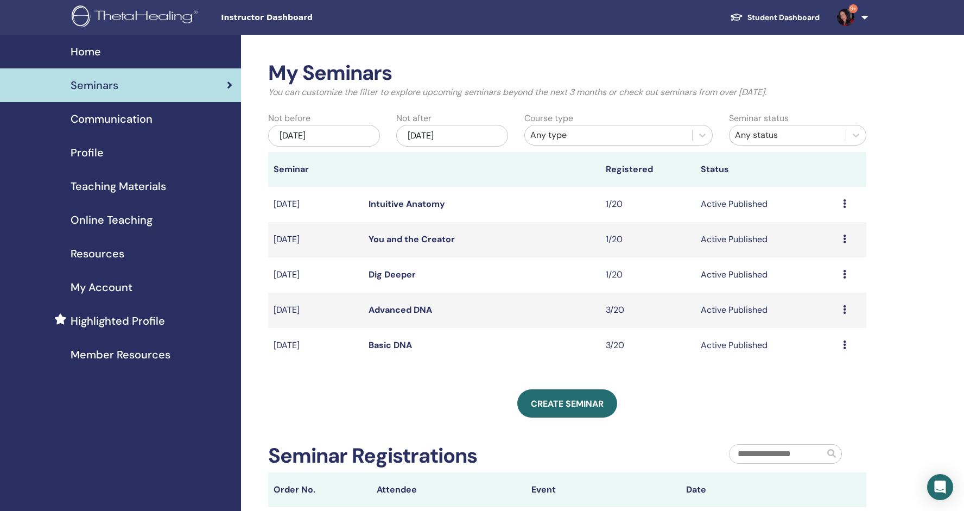
click at [380, 345] on link "Basic DNA" at bounding box center [389, 344] width 43 height 11
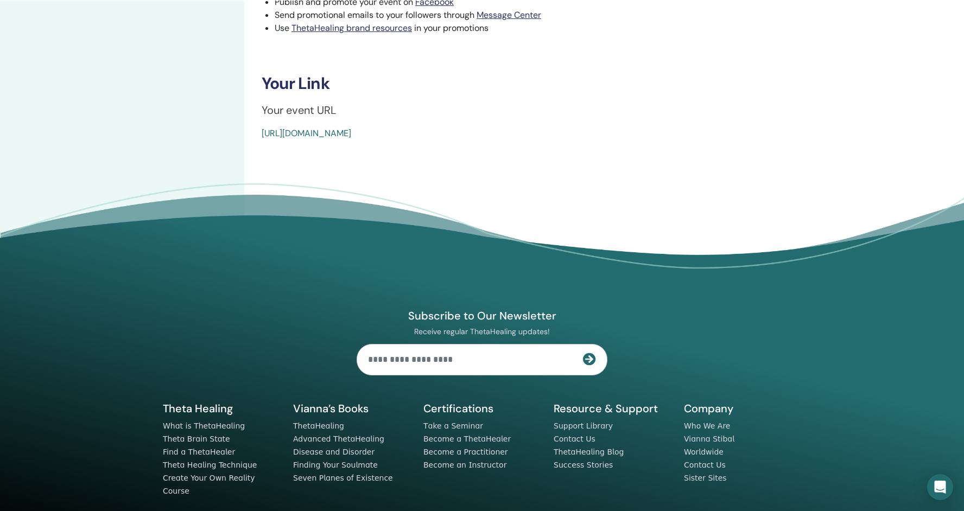
scroll to position [569, 0]
